Goal: Information Seeking & Learning: Find specific page/section

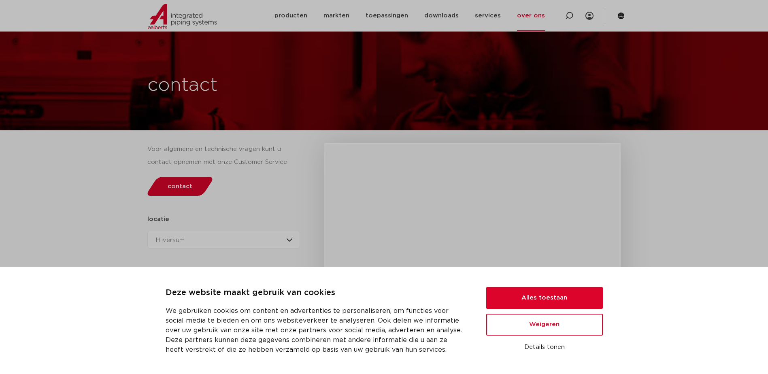
scroll to position [162, 0]
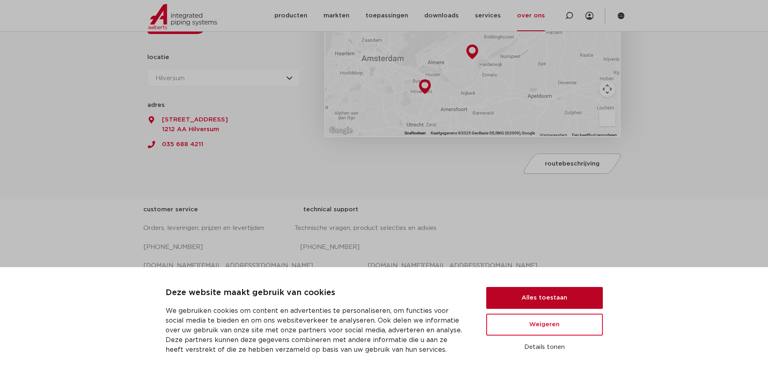
click at [551, 300] on button "Alles toestaan" at bounding box center [544, 298] width 117 height 22
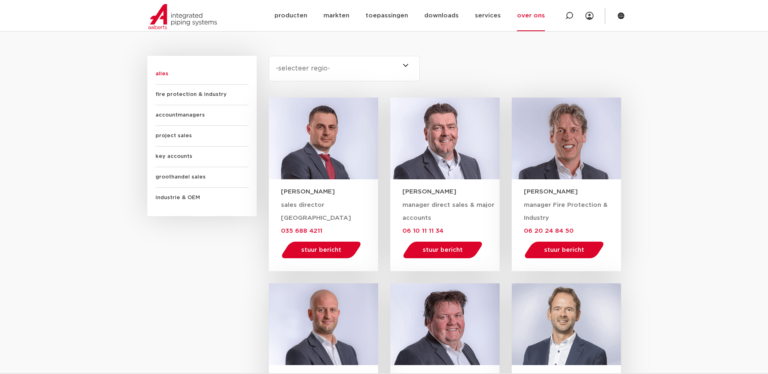
scroll to position [405, 0]
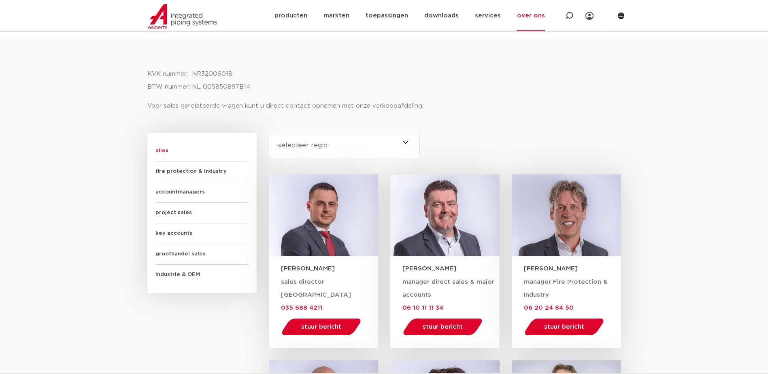
click at [191, 192] on span "accountmanagers" at bounding box center [201, 192] width 93 height 21
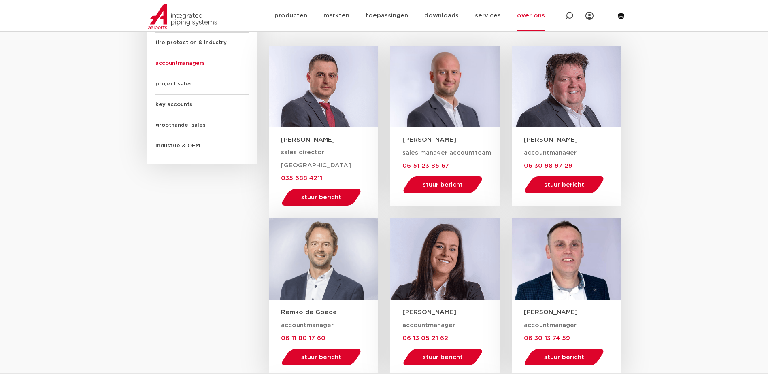
scroll to position [486, 0]
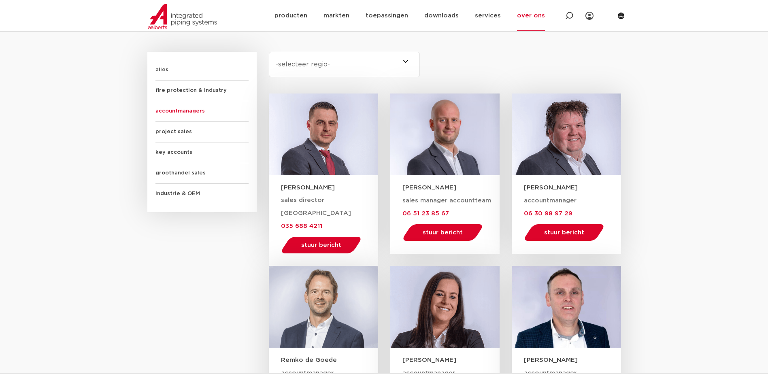
click at [170, 132] on span "project sales" at bounding box center [201, 132] width 93 height 21
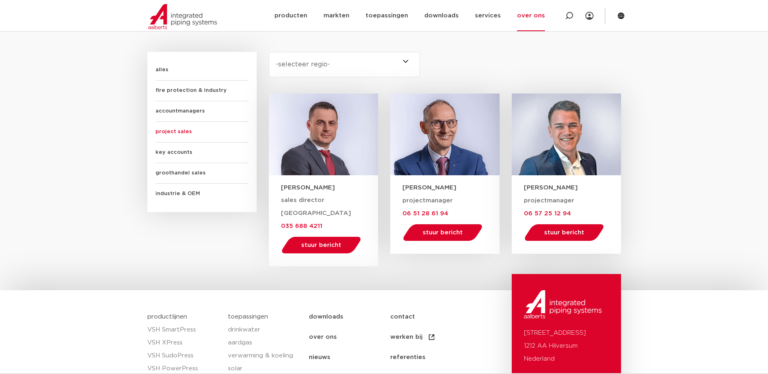
click at [189, 174] on span "groothandel sales" at bounding box center [201, 173] width 93 height 21
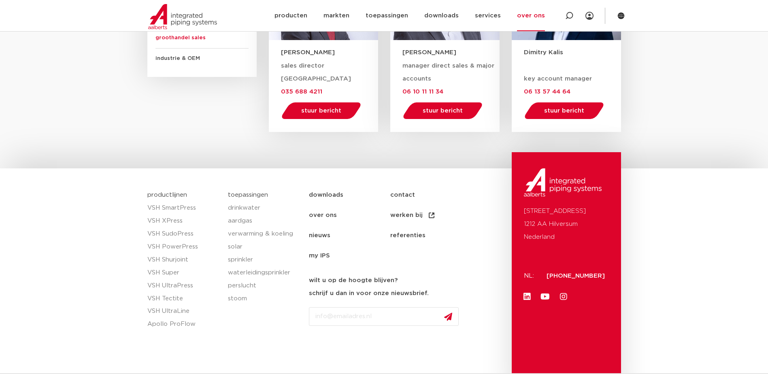
scroll to position [641, 0]
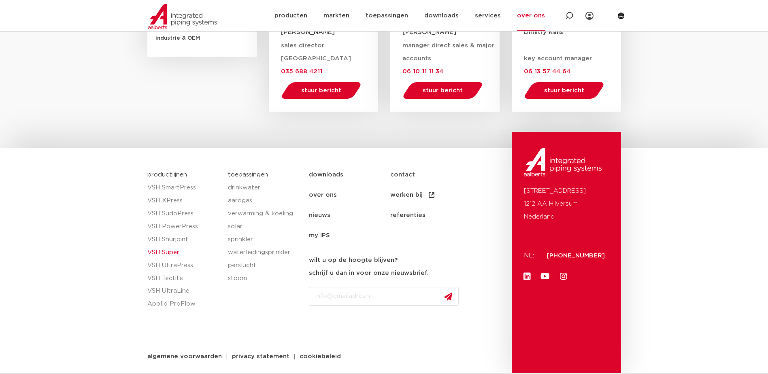
click at [172, 253] on link "VSH Super" at bounding box center [183, 252] width 73 height 13
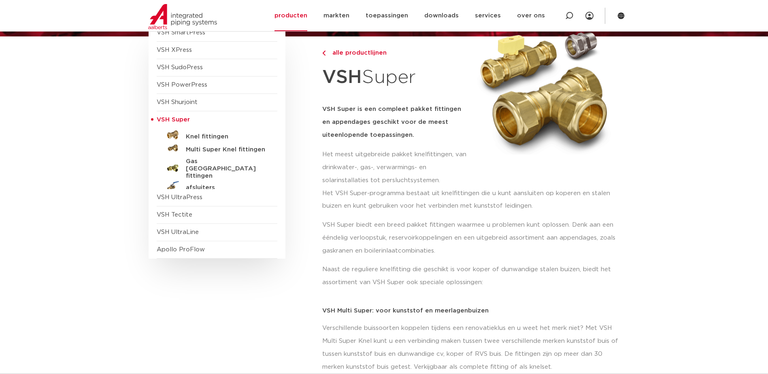
scroll to position [121, 0]
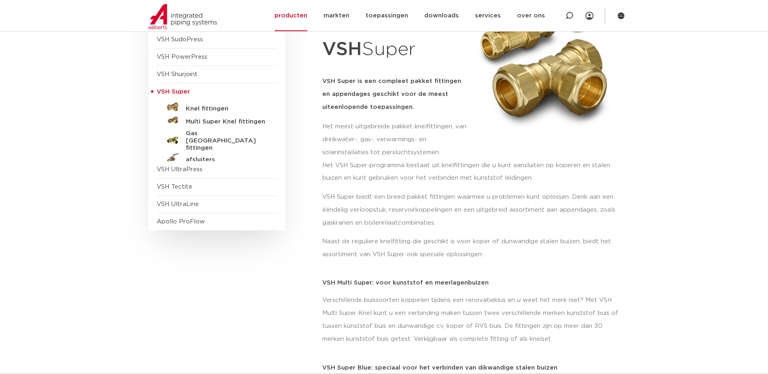
click at [204, 113] on link "Knel fittingen" at bounding box center [217, 107] width 121 height 13
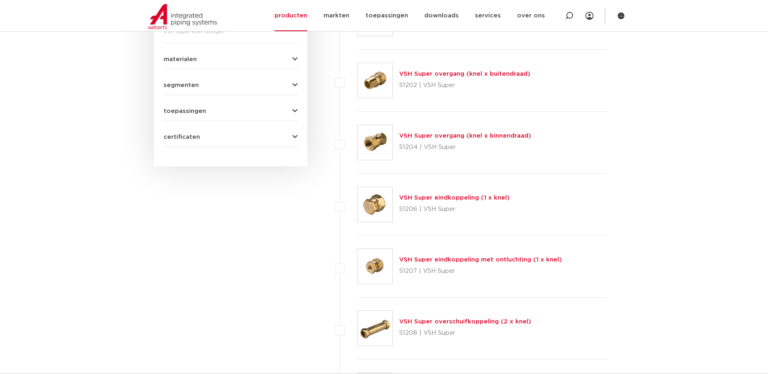
scroll to position [364, 0]
